Goal: Transaction & Acquisition: Purchase product/service

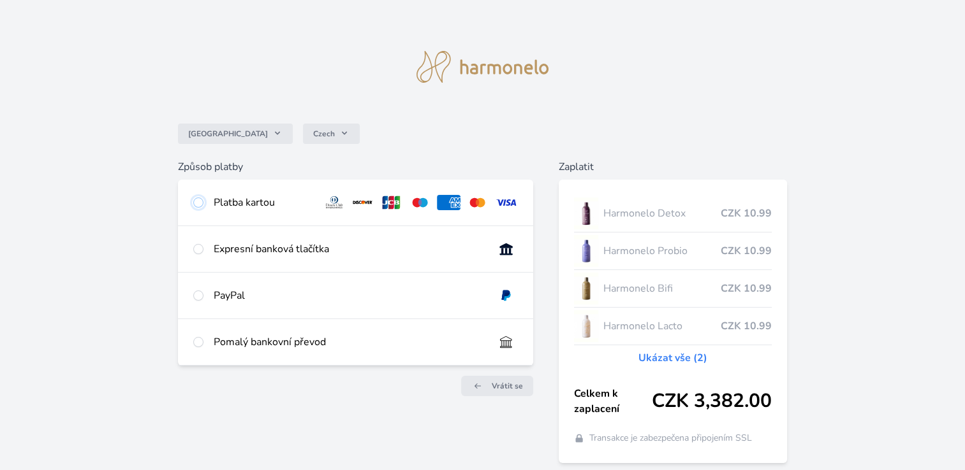
click at [200, 204] on input "radio" at bounding box center [198, 203] width 10 height 10
radio input "true"
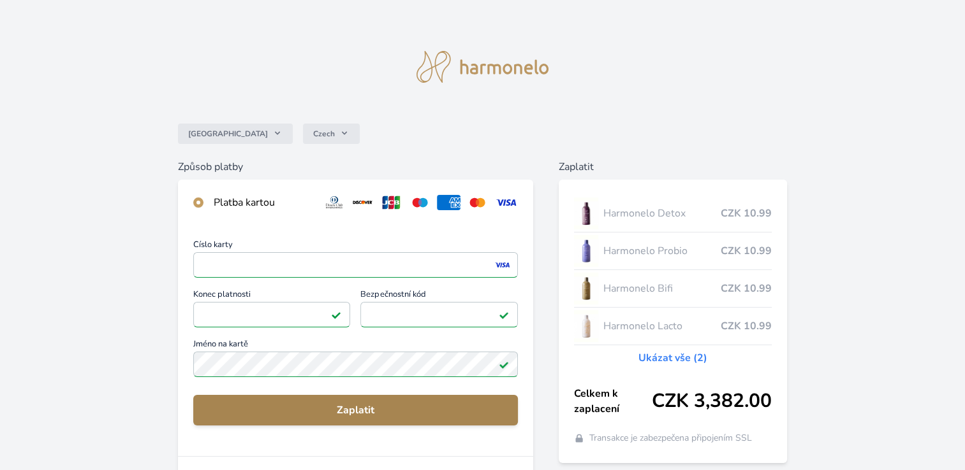
click at [358, 412] on span "Zaplatit" at bounding box center [355, 410] width 304 height 15
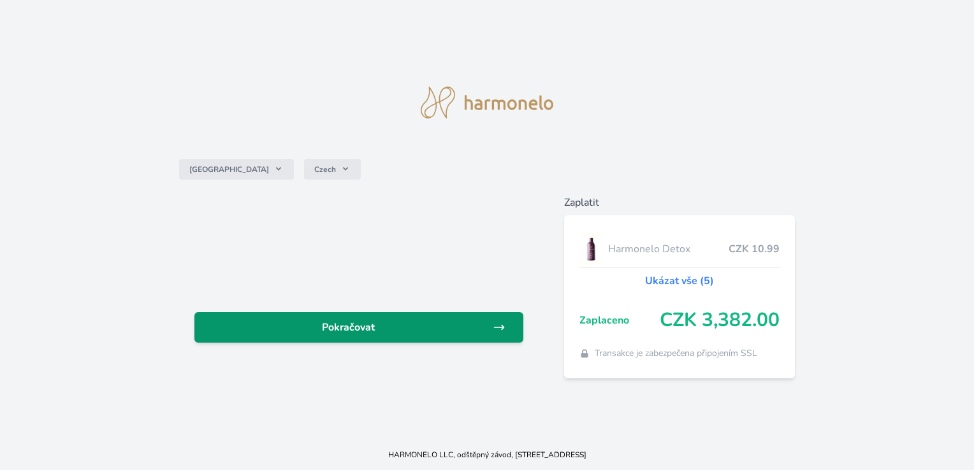
click at [497, 325] on icon at bounding box center [499, 327] width 13 height 13
